Goal: Find specific page/section: Find specific page/section

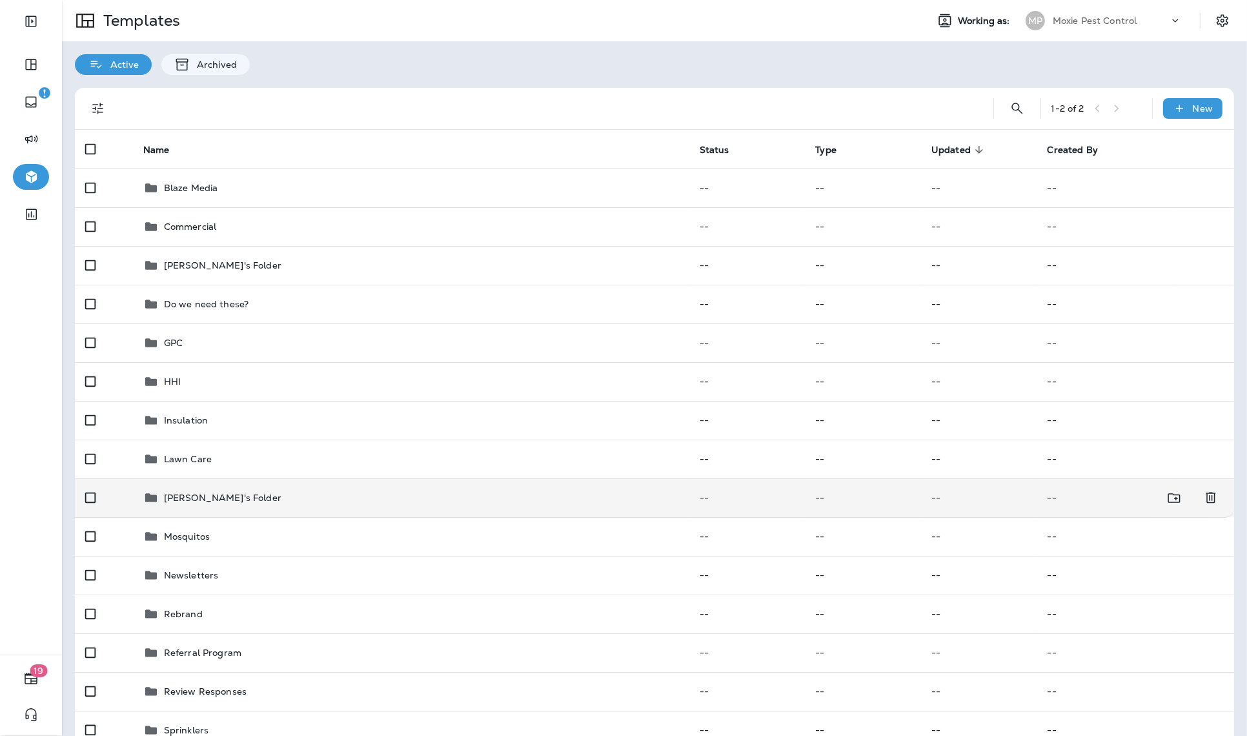
click at [195, 495] on p "[PERSON_NAME]'s Folder" at bounding box center [223, 498] width 118 height 10
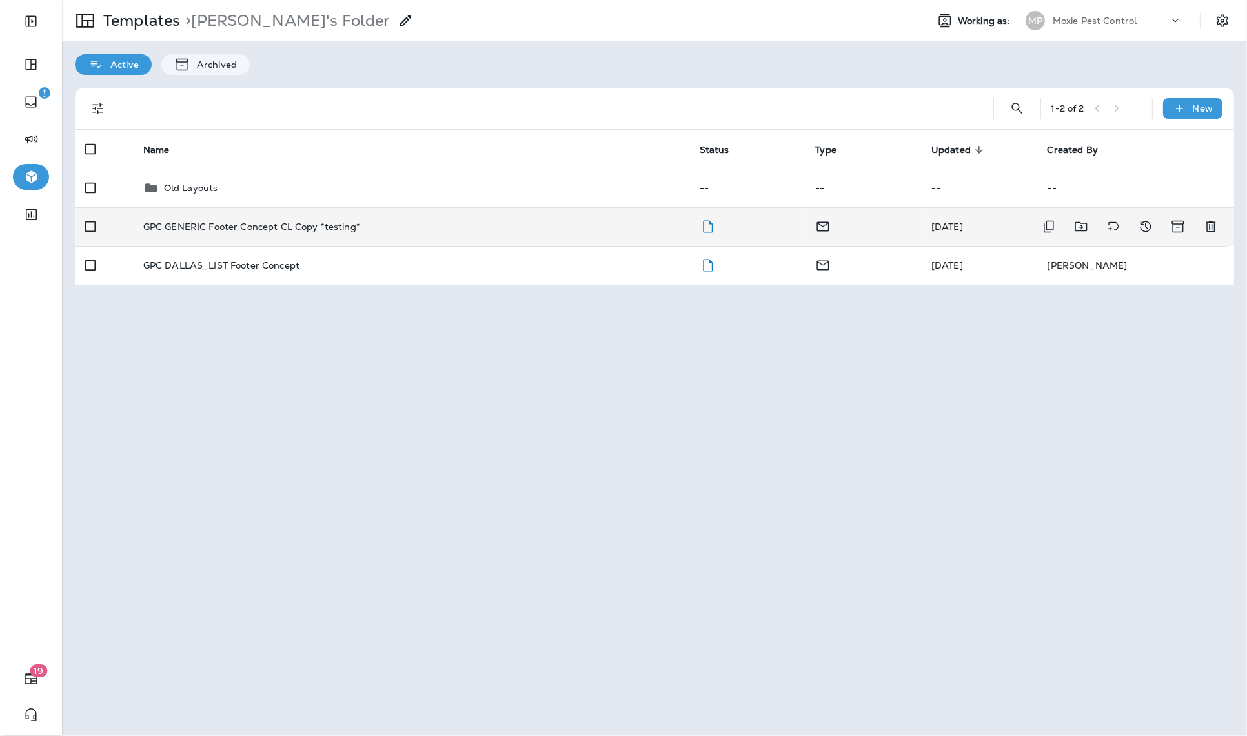
click at [234, 228] on p "GPC GENERIC Footer Concept CL Copy *testing*" at bounding box center [251, 226] width 217 height 10
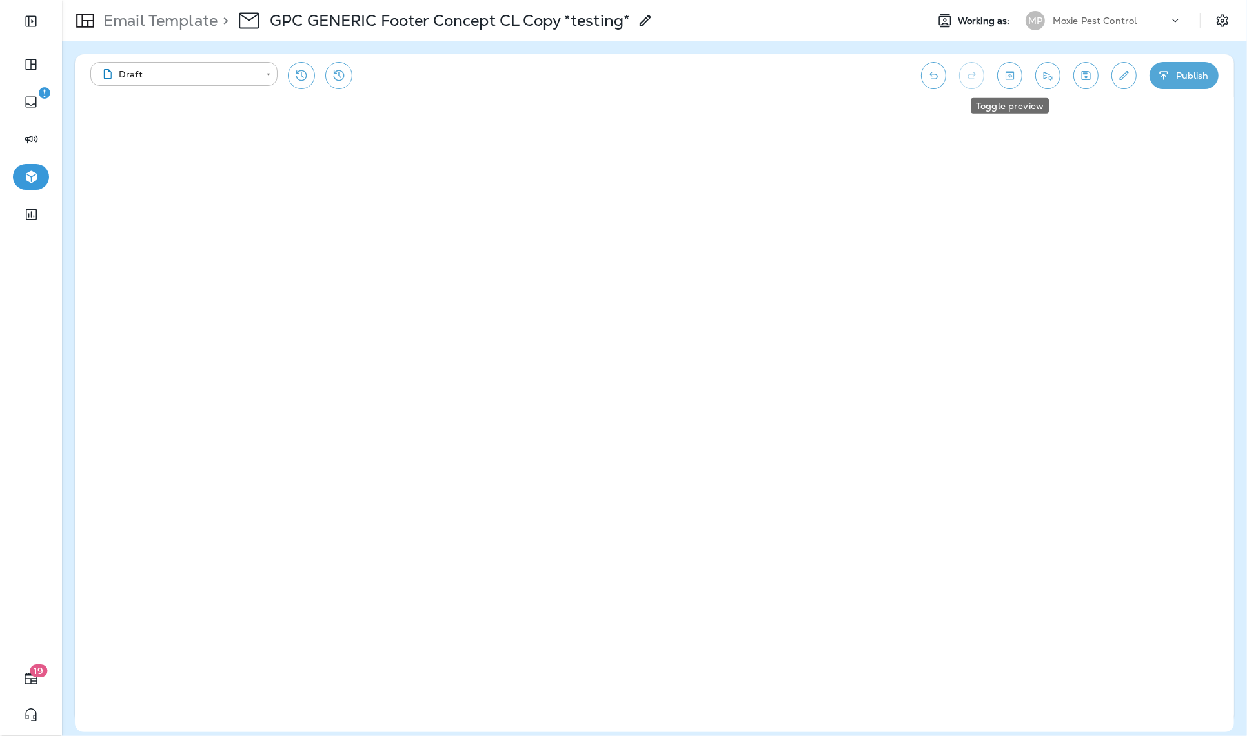
click at [1007, 81] on icon "Toggle preview" at bounding box center [1010, 75] width 14 height 13
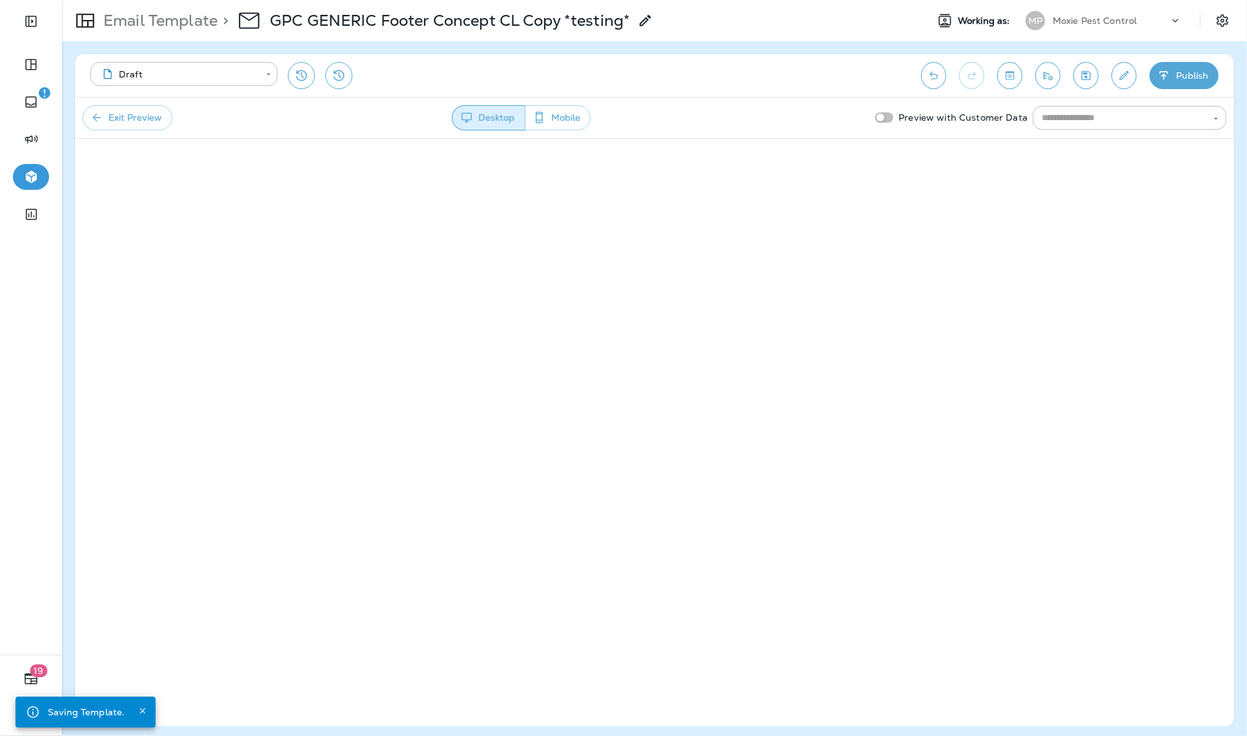
click at [149, 119] on button "Exit Preview" at bounding box center [128, 117] width 90 height 25
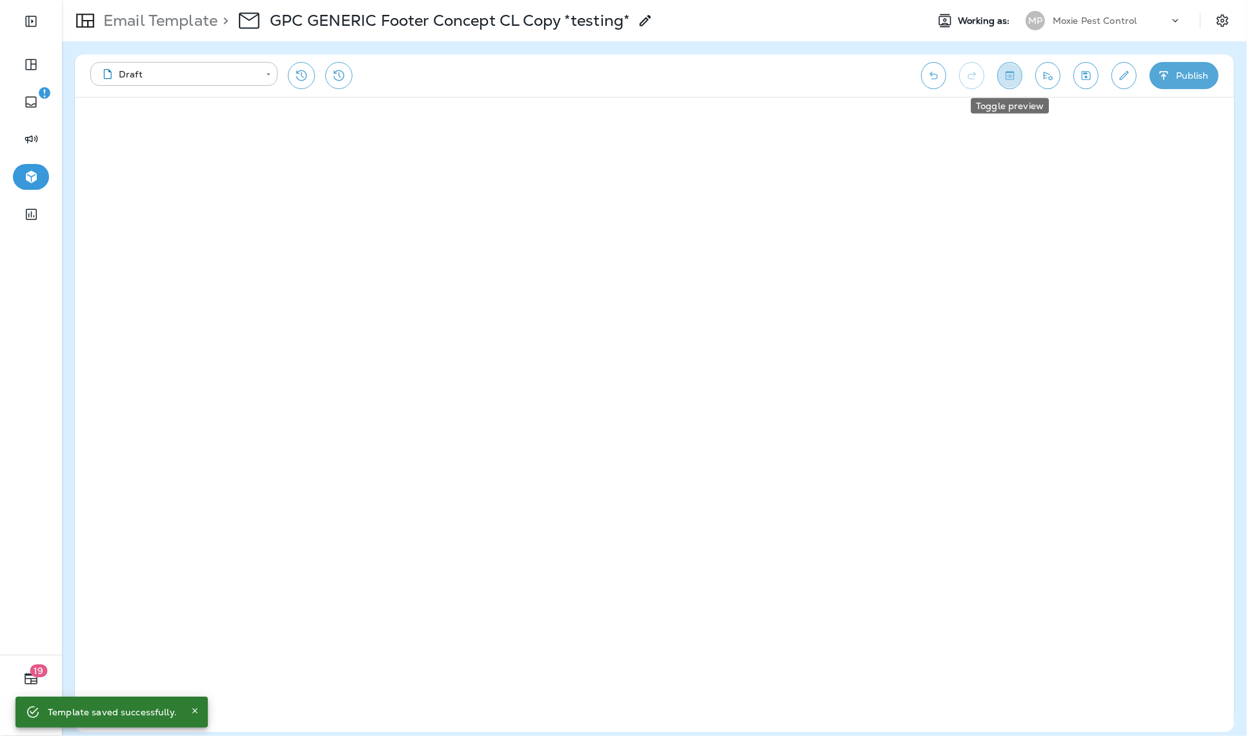
click at [1009, 78] on icon "Toggle preview" at bounding box center [1010, 75] width 14 height 13
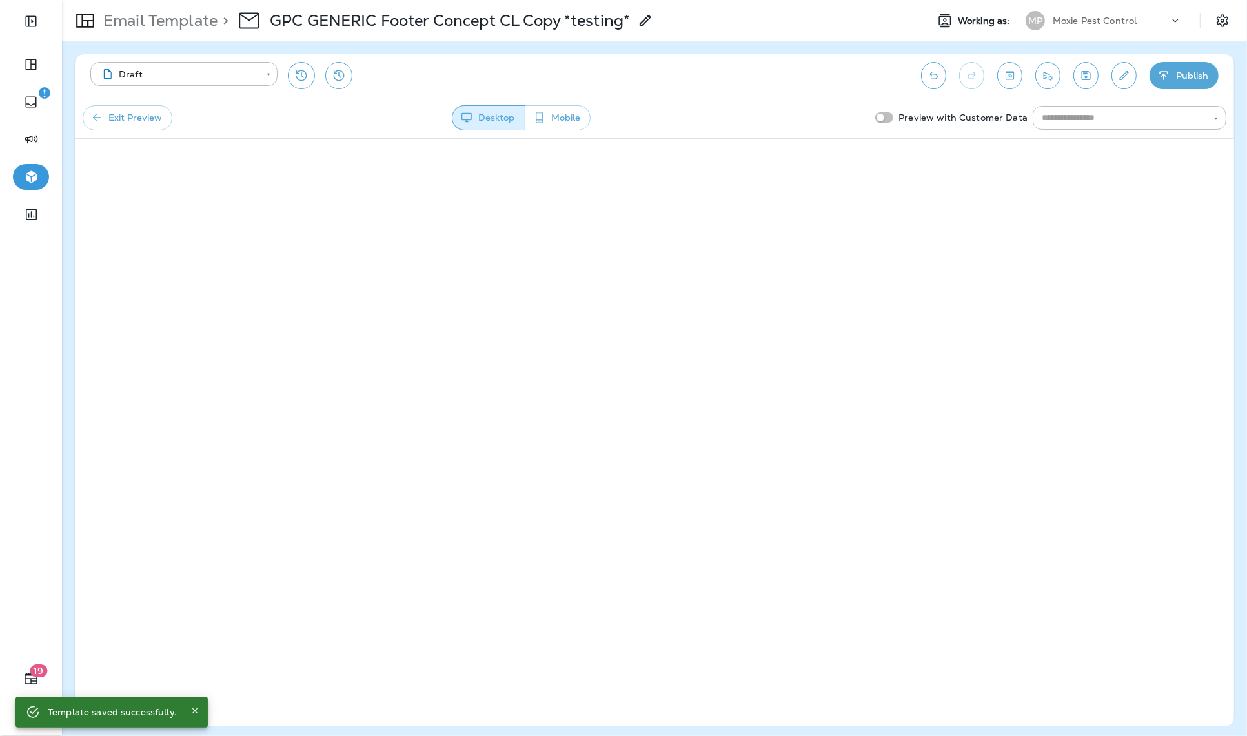
click at [137, 114] on button "Exit Preview" at bounding box center [128, 117] width 90 height 25
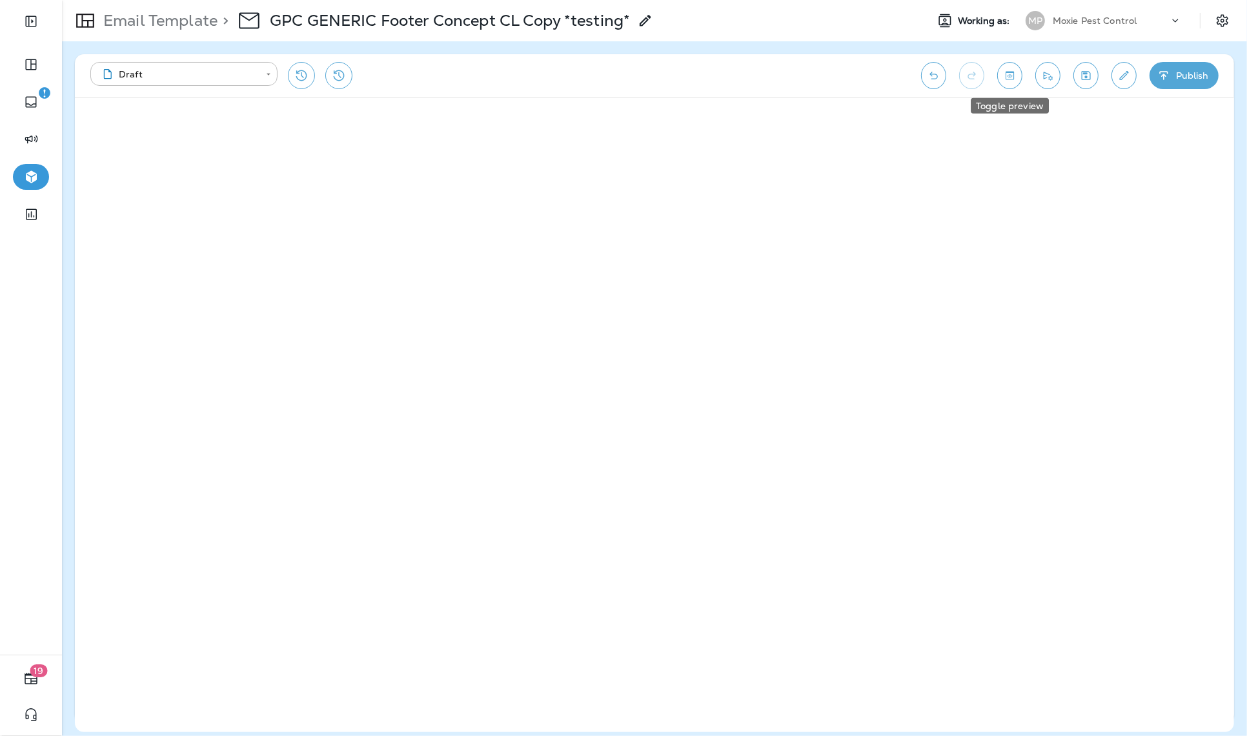
click at [1005, 81] on icon "Toggle preview" at bounding box center [1010, 75] width 14 height 13
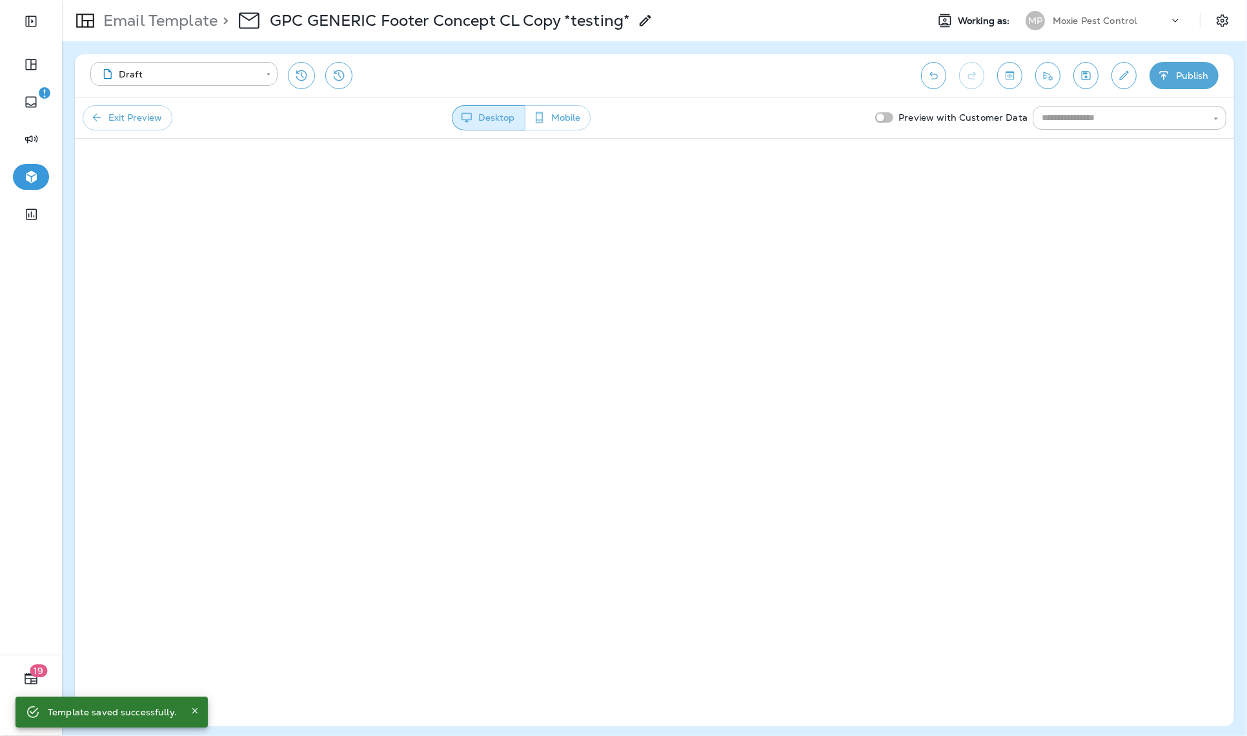
click at [154, 114] on button "Exit Preview" at bounding box center [128, 117] width 90 height 25
